Goal: Communication & Community: Answer question/provide support

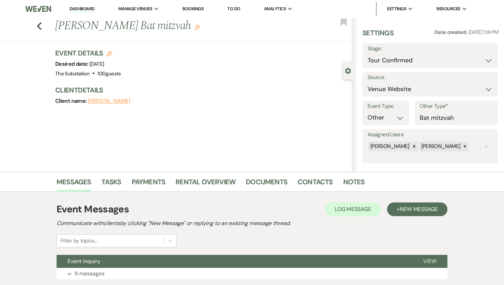
click at [76, 9] on link "Dashboard" at bounding box center [82, 9] width 25 height 7
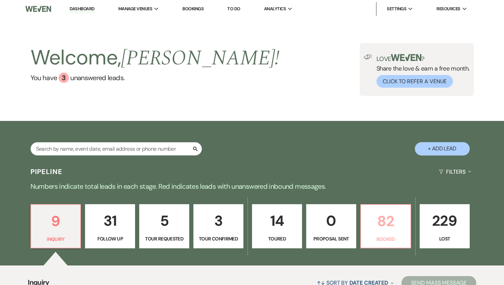
click at [391, 218] on p "82" at bounding box center [385, 221] width 41 height 23
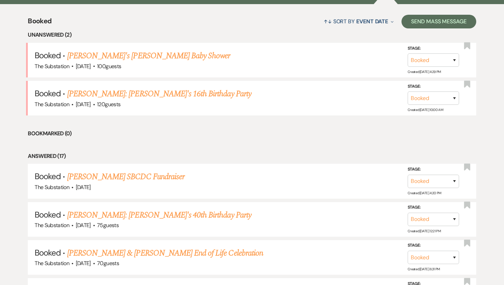
scroll to position [269, 0]
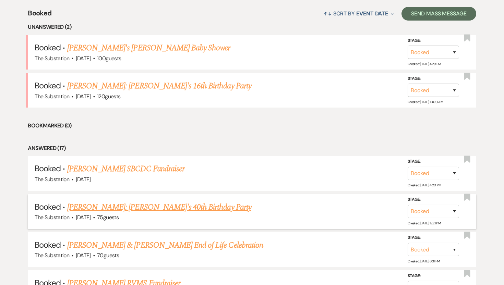
click at [165, 206] on link "[PERSON_NAME]: [PERSON_NAME]'s 40th Birthday Party" at bounding box center [159, 207] width 184 height 12
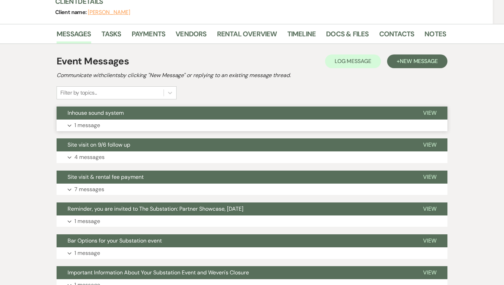
scroll to position [93, 0]
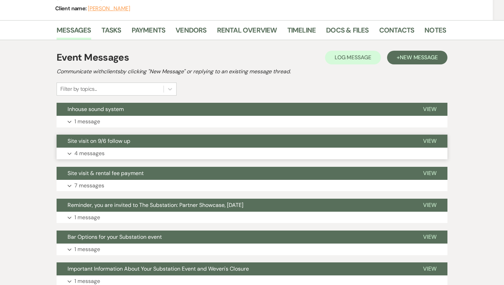
click at [92, 151] on p "4 messages" at bounding box center [89, 153] width 30 height 9
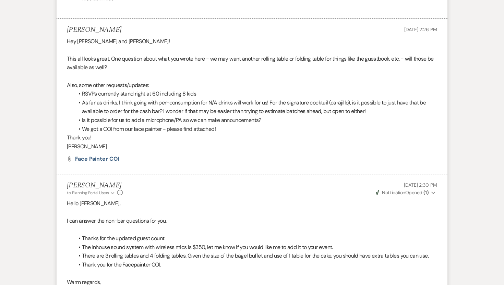
scroll to position [749, 0]
